Goal: Navigation & Orientation: Find specific page/section

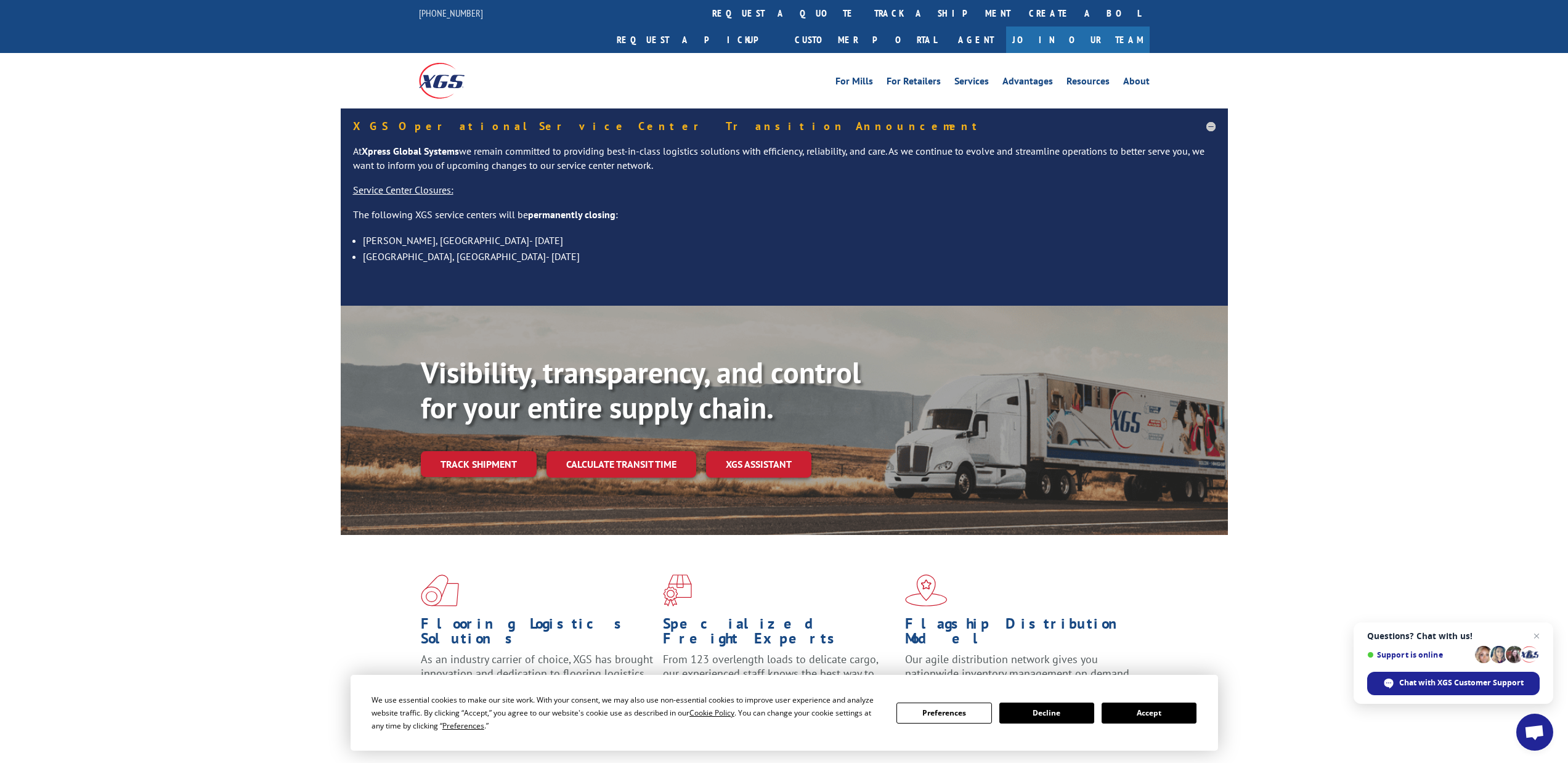
click at [1156, 714] on button "Accept" at bounding box center [1149, 713] width 95 height 21
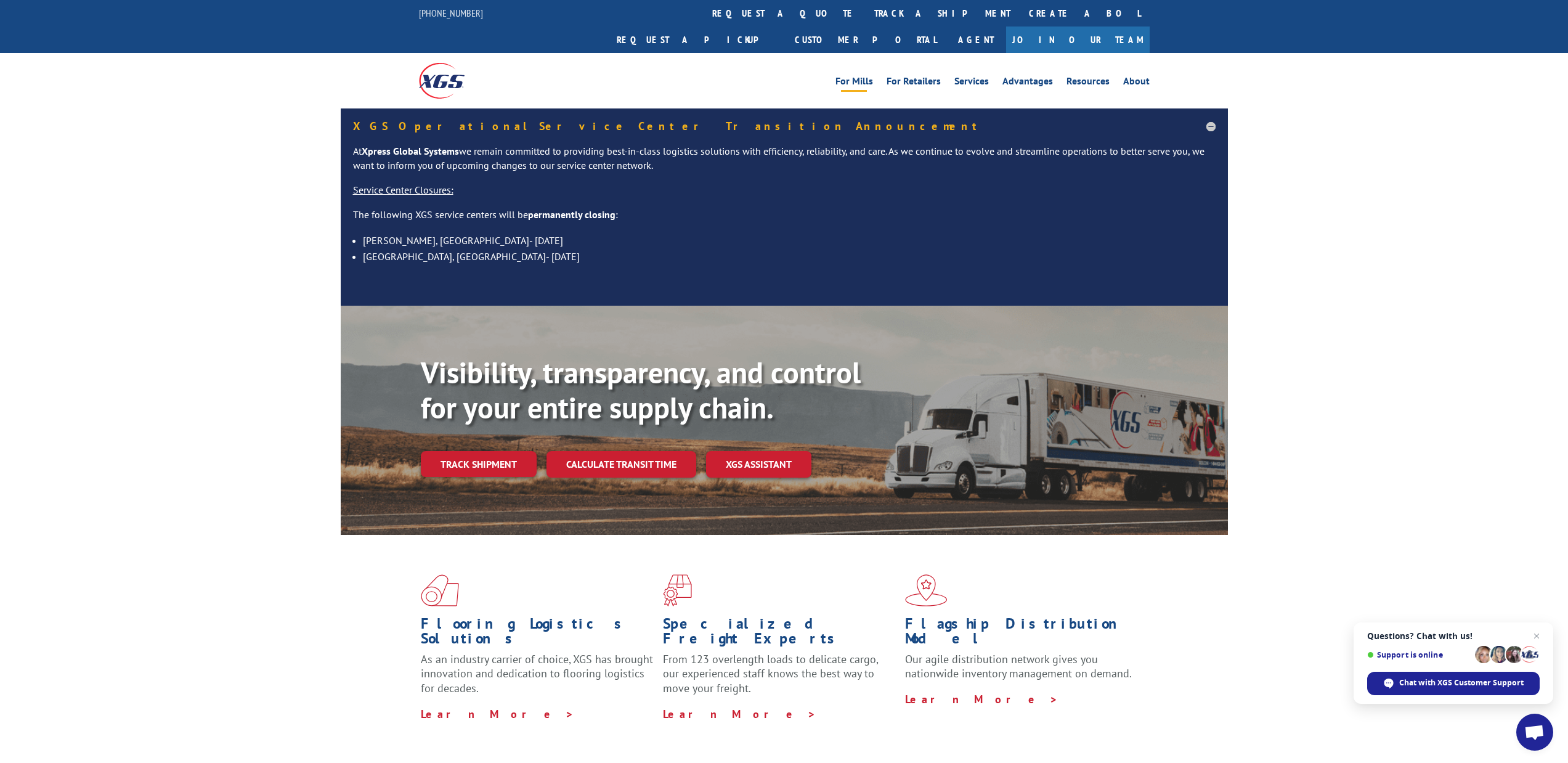
click at [857, 76] on link "For Mills" at bounding box center [854, 83] width 38 height 13
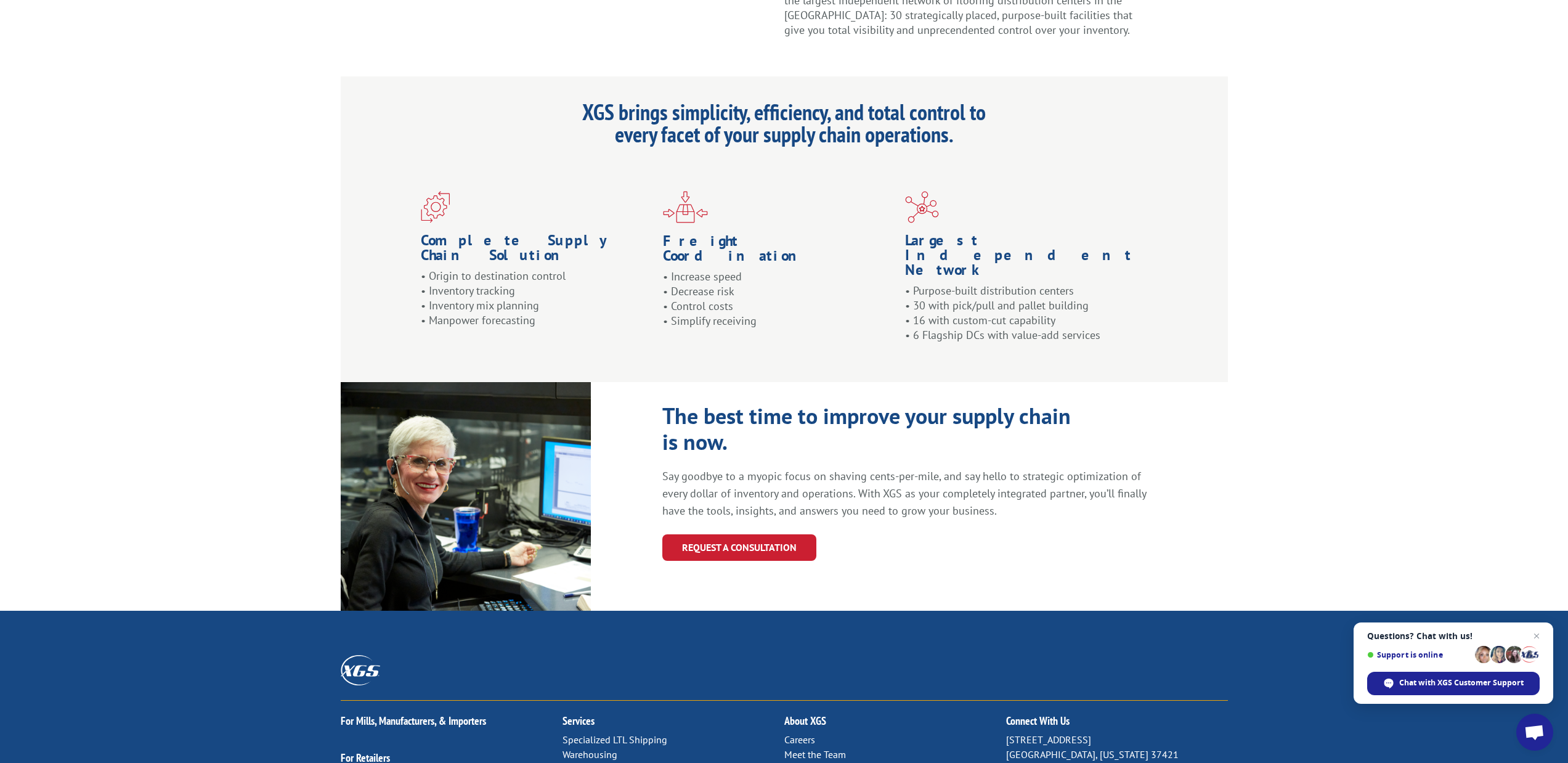
scroll to position [1109, 0]
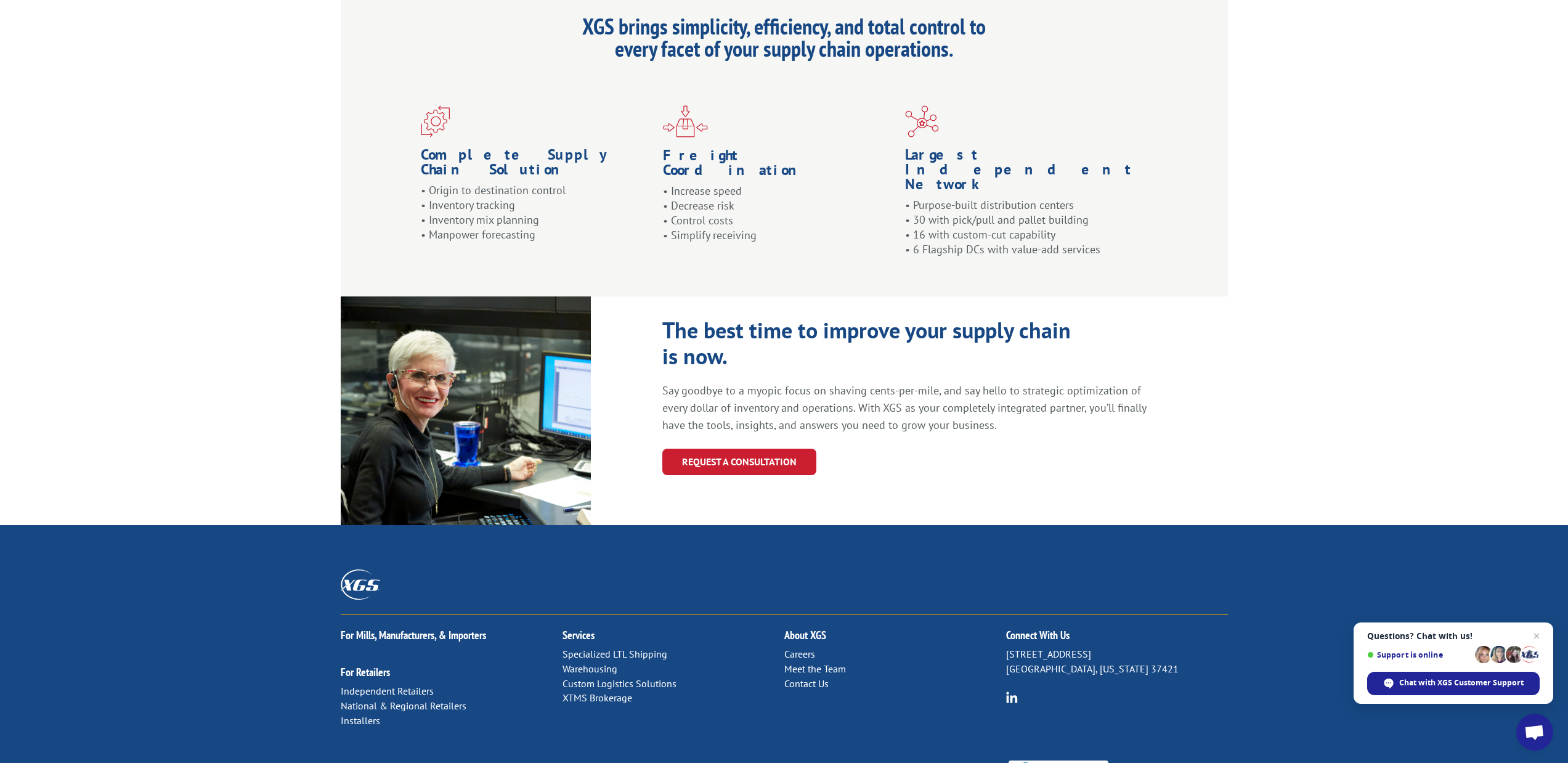
click at [817, 663] on link "Meet the Team" at bounding box center [815, 669] width 62 height 13
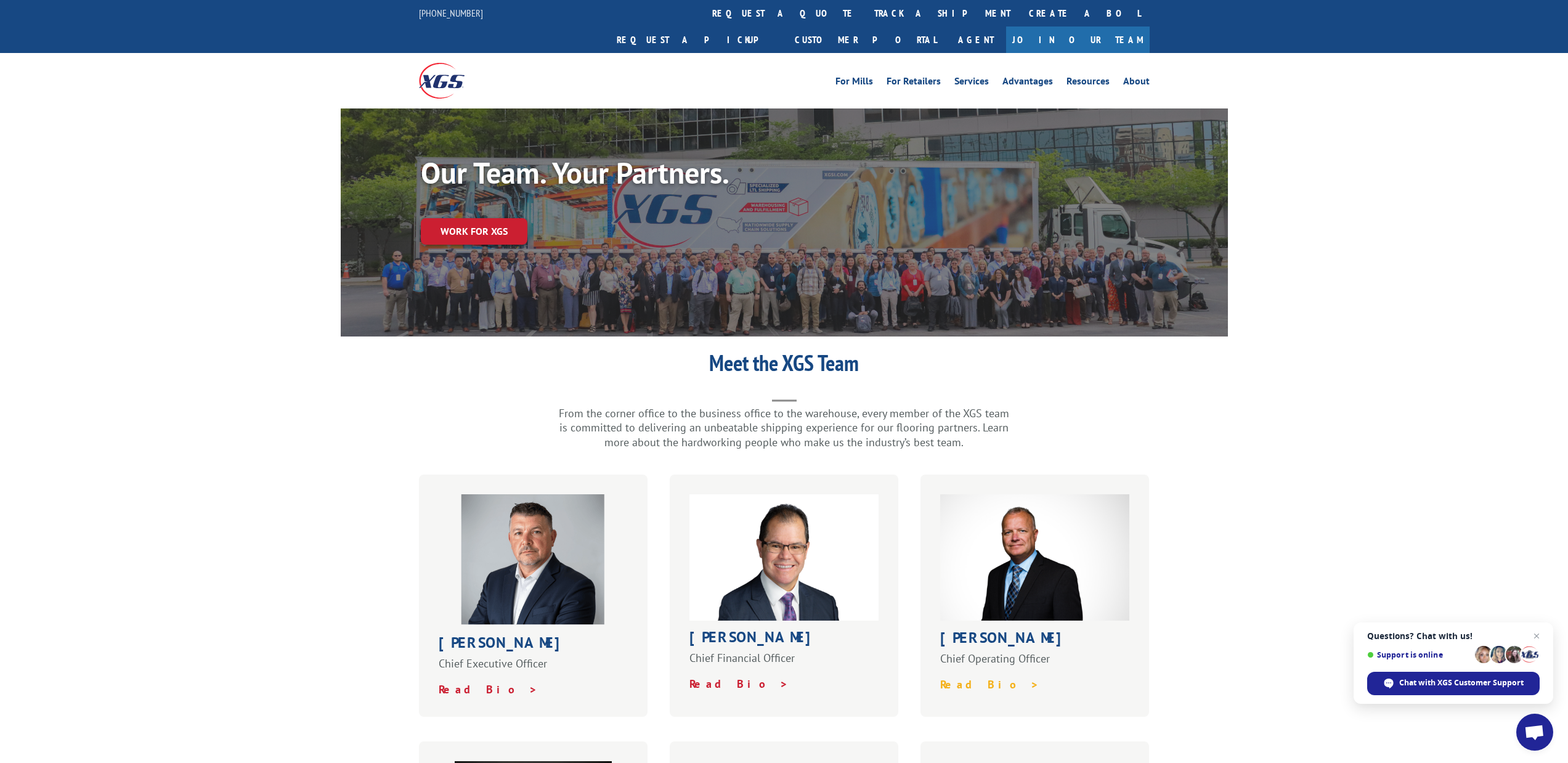
click at [964, 678] on strong "Read Bio >" at bounding box center [990, 685] width 99 height 14
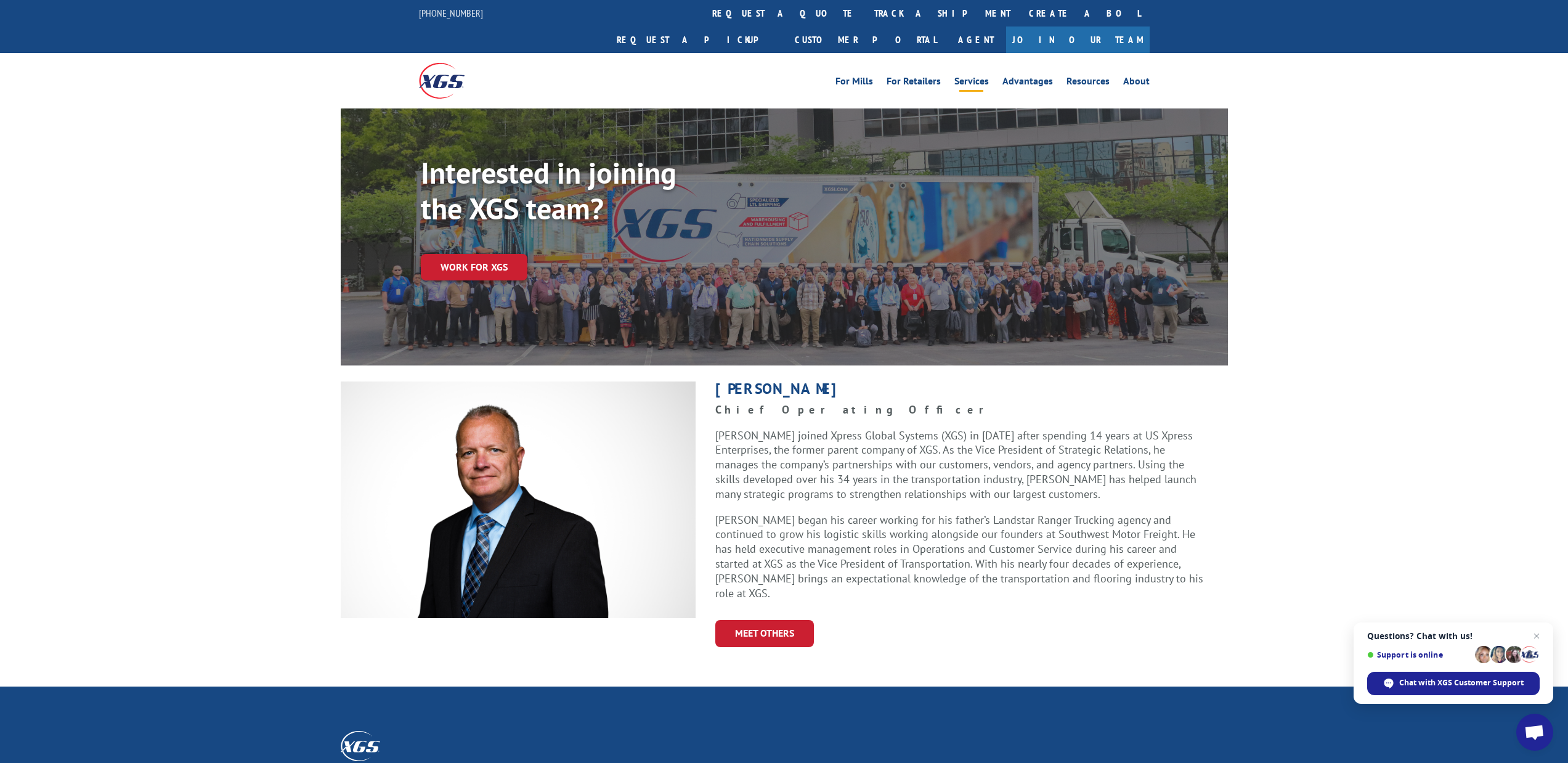
click at [975, 76] on link "Services" at bounding box center [971, 83] width 34 height 13
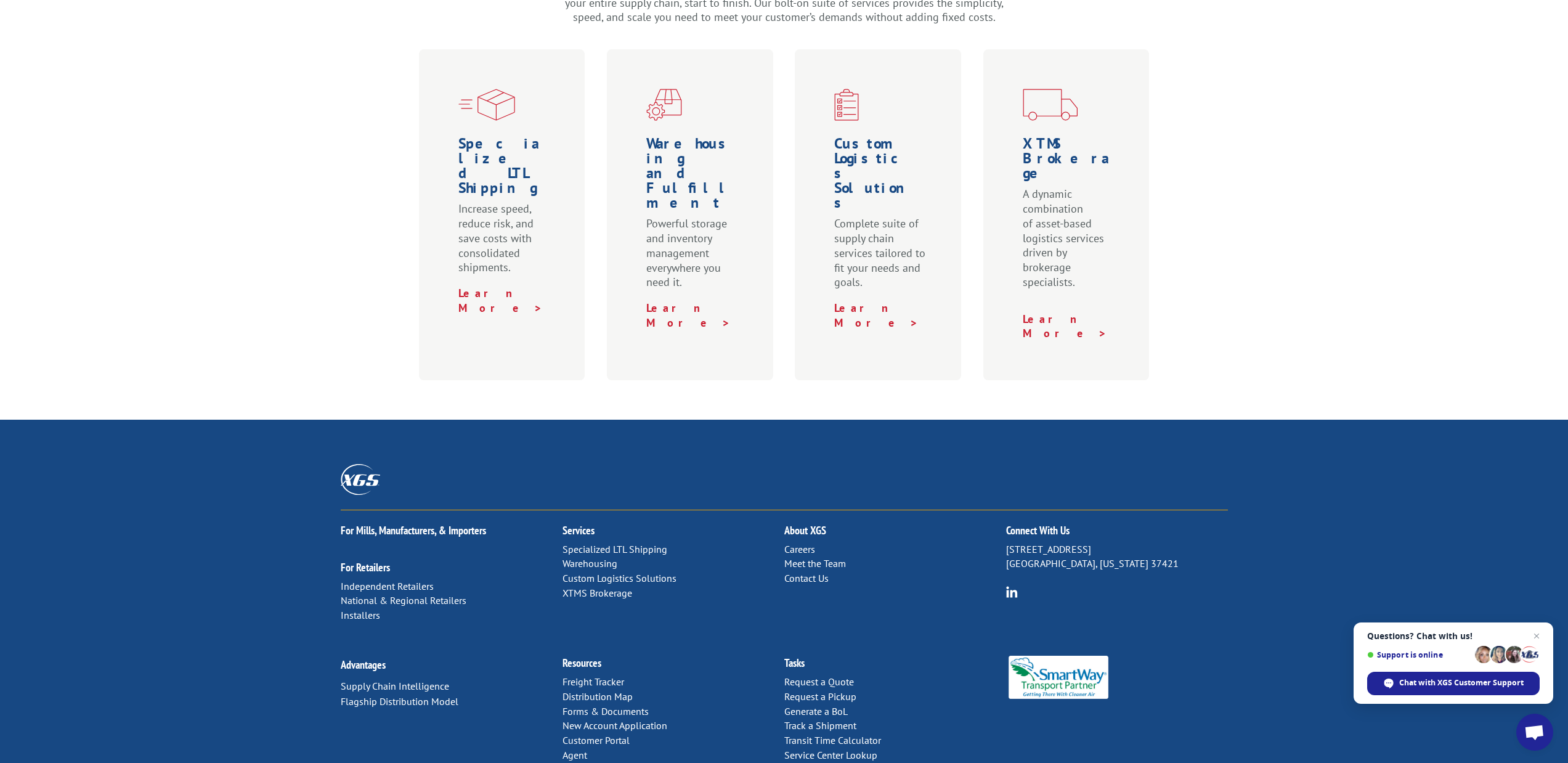
scroll to position [434, 0]
